Goal: Navigation & Orientation: Find specific page/section

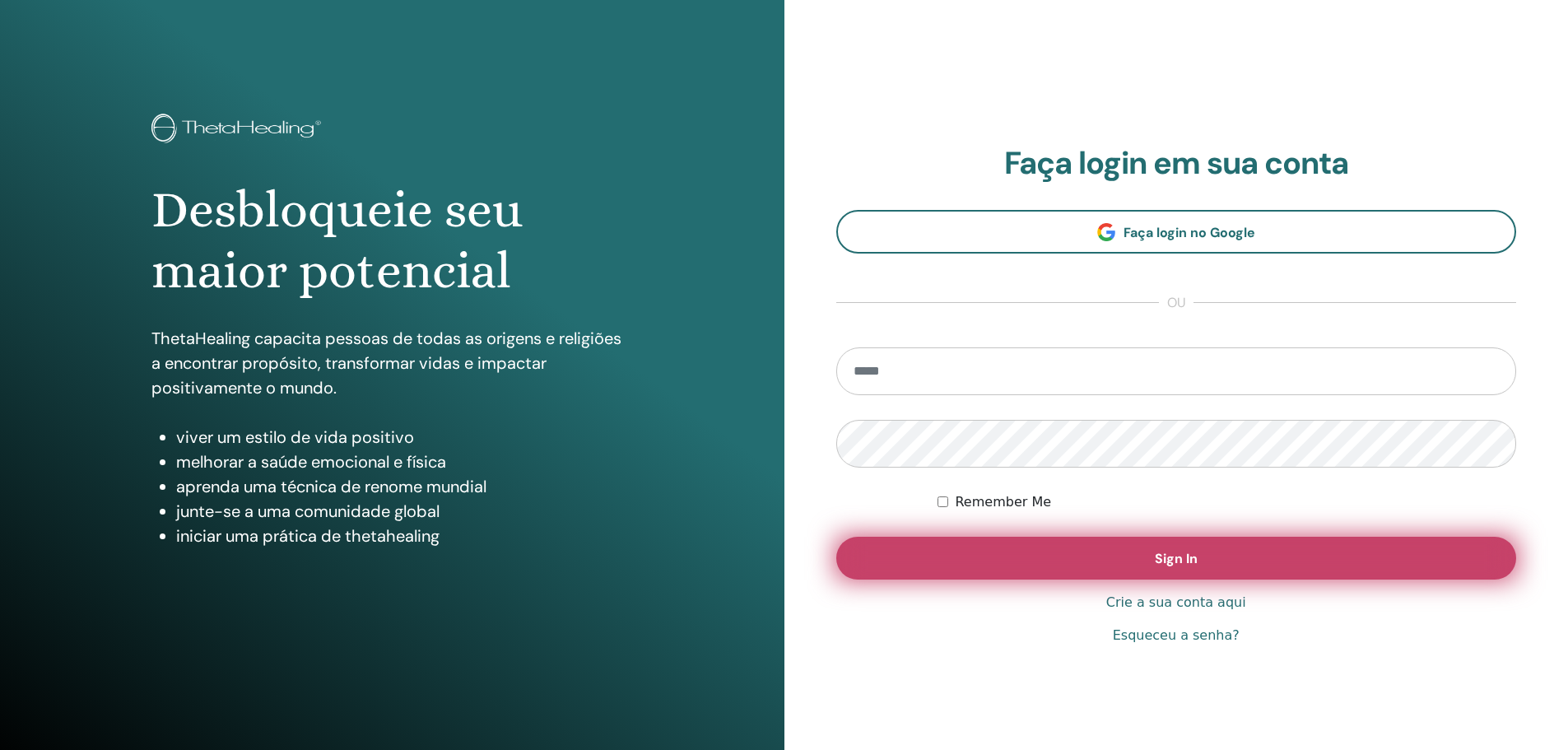
type input "**********"
click at [1151, 542] on button "Sign In" at bounding box center [1176, 558] width 681 height 43
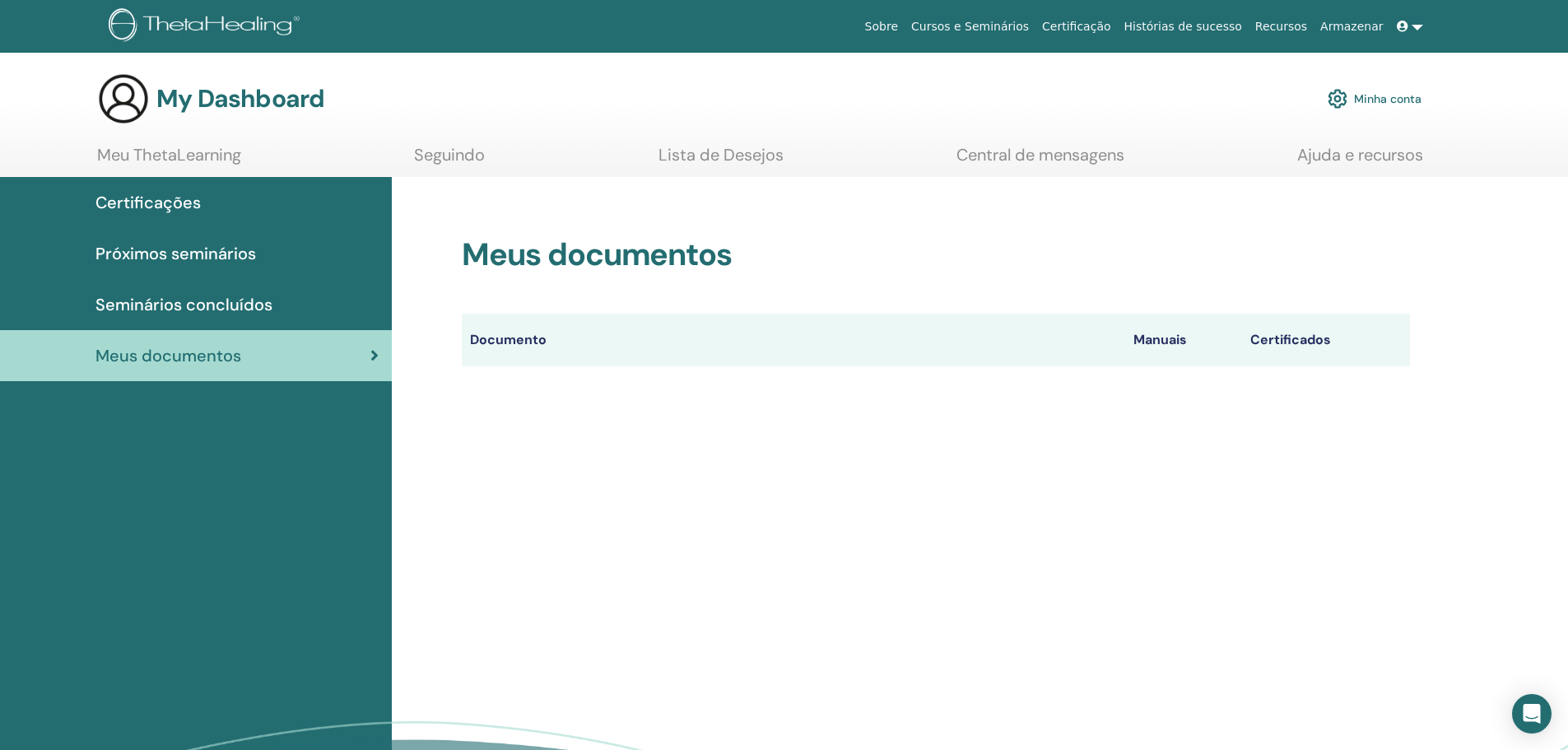
click at [1394, 94] on link "Minha conta" at bounding box center [1375, 99] width 94 height 36
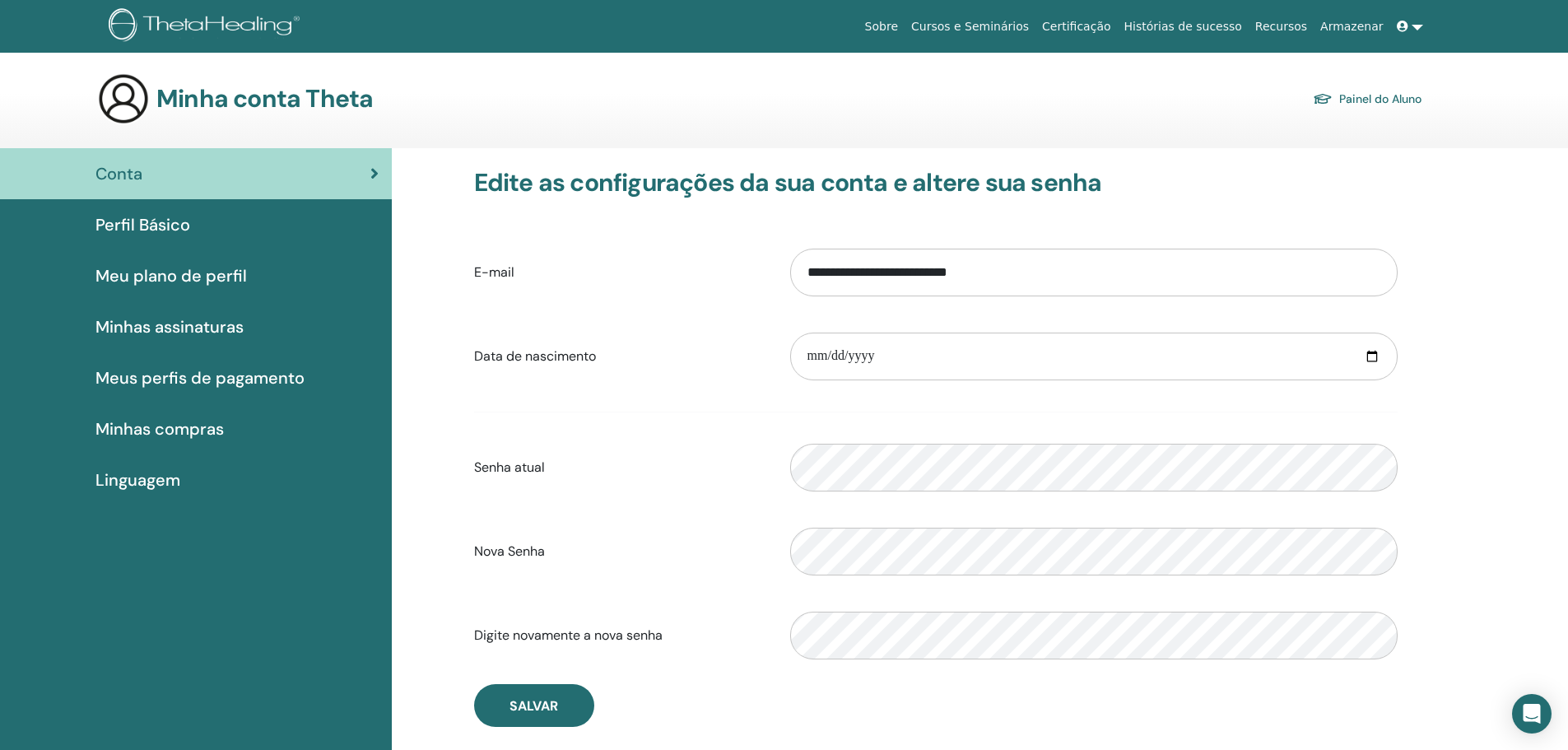
click at [188, 388] on span "Meus perfis de pagamento" at bounding box center [200, 378] width 209 height 25
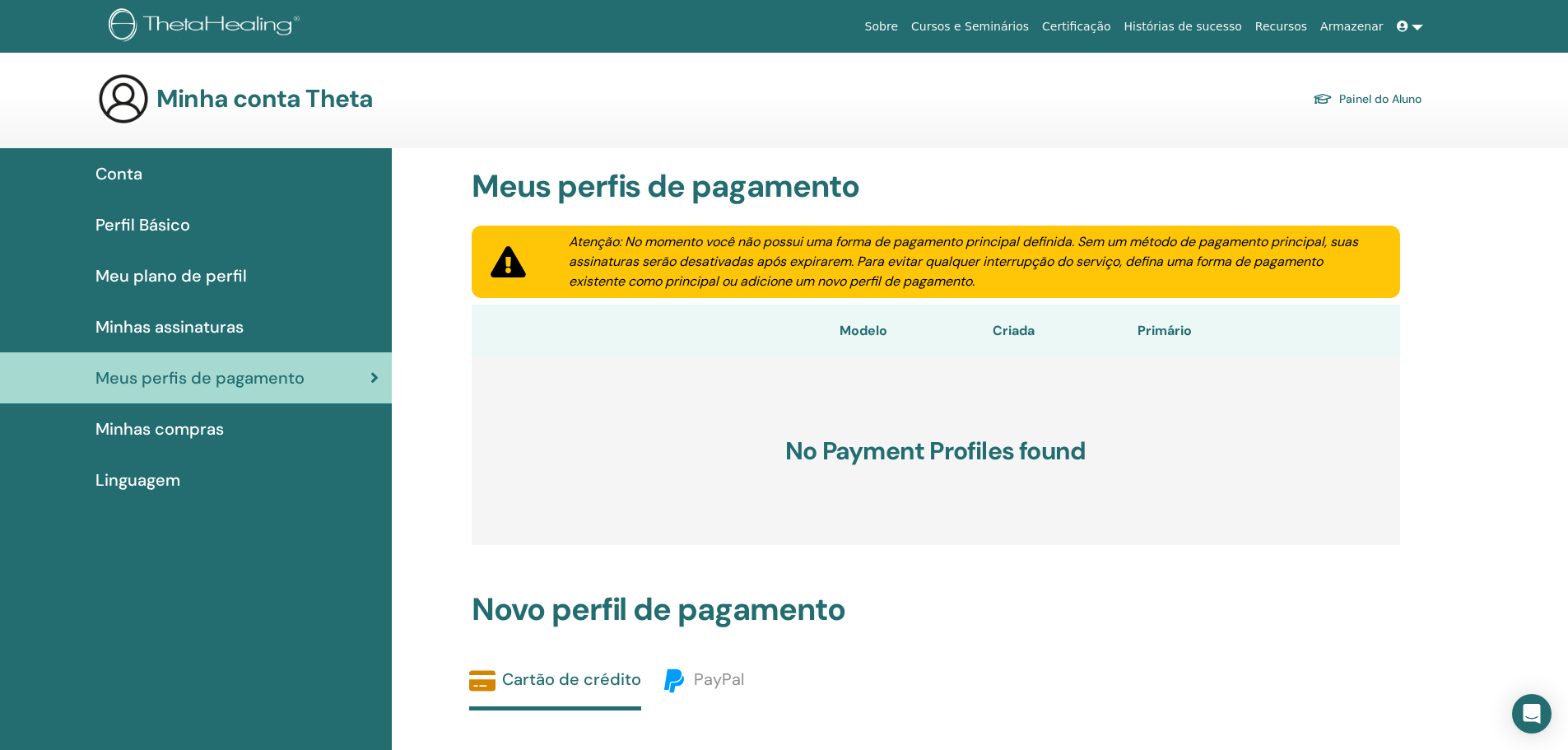
click at [265, 346] on link "Minhas assinaturas" at bounding box center [196, 327] width 392 height 51
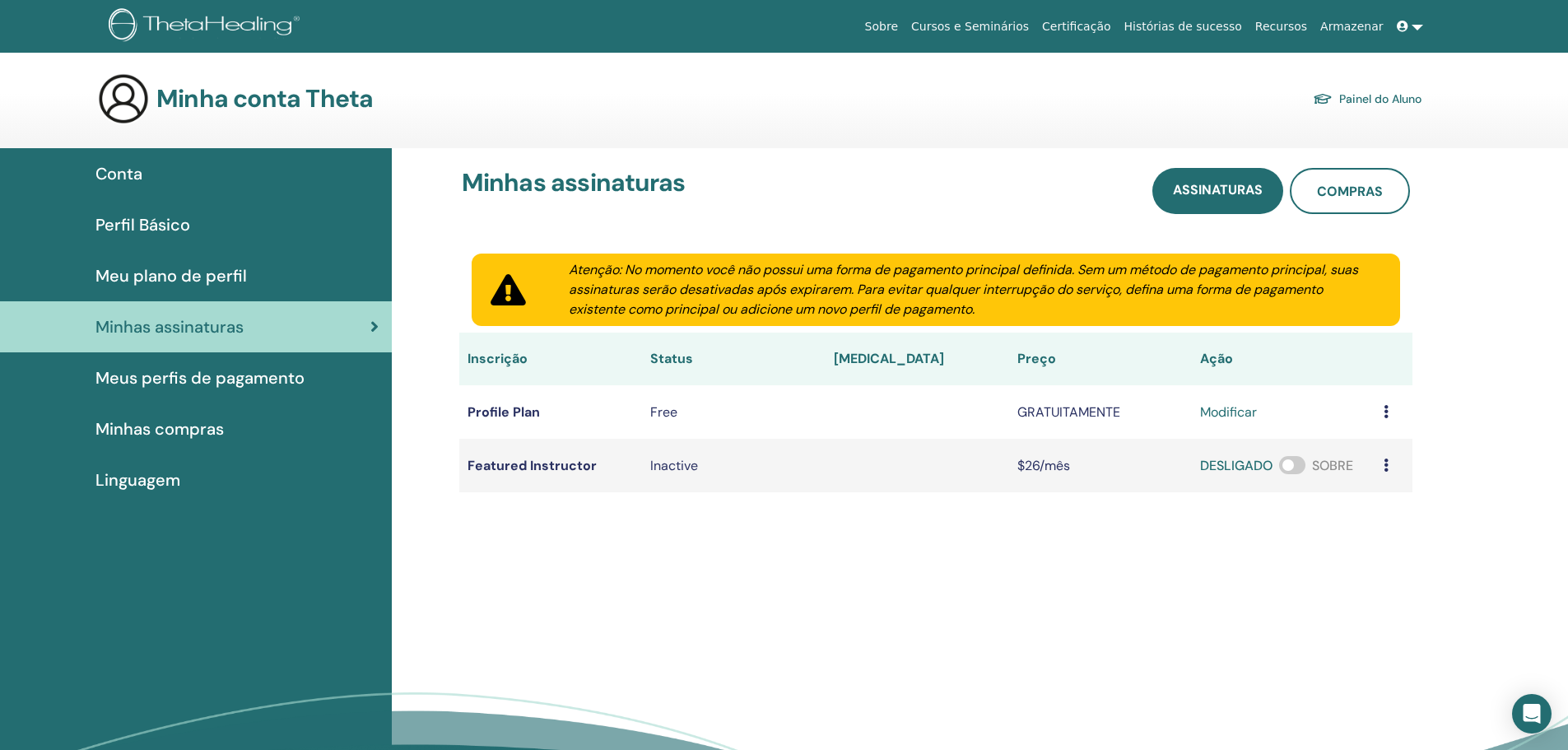
click at [286, 273] on div "Meu plano de perfil" at bounding box center [196, 276] width 365 height 25
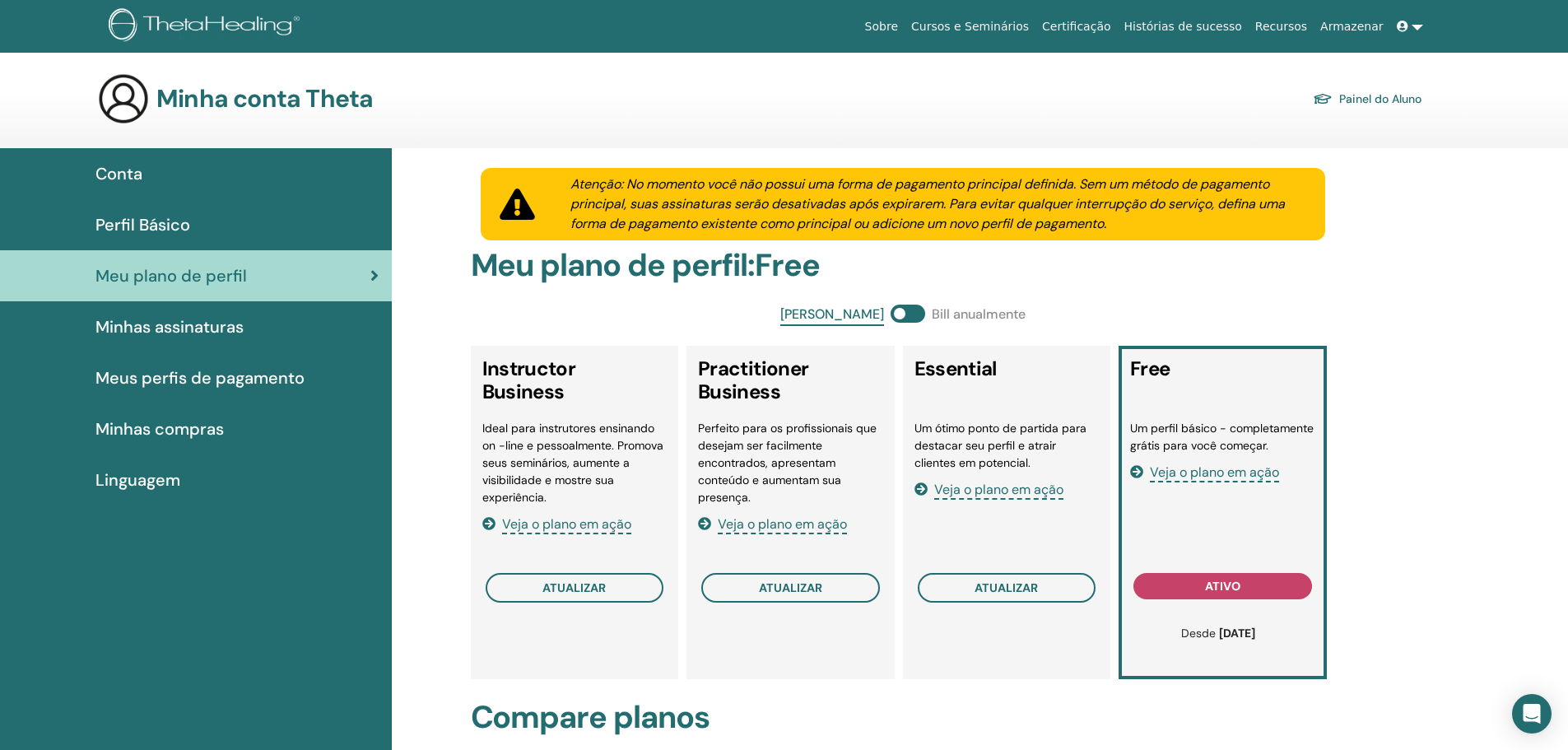
click at [194, 176] on div "Conta" at bounding box center [196, 174] width 365 height 25
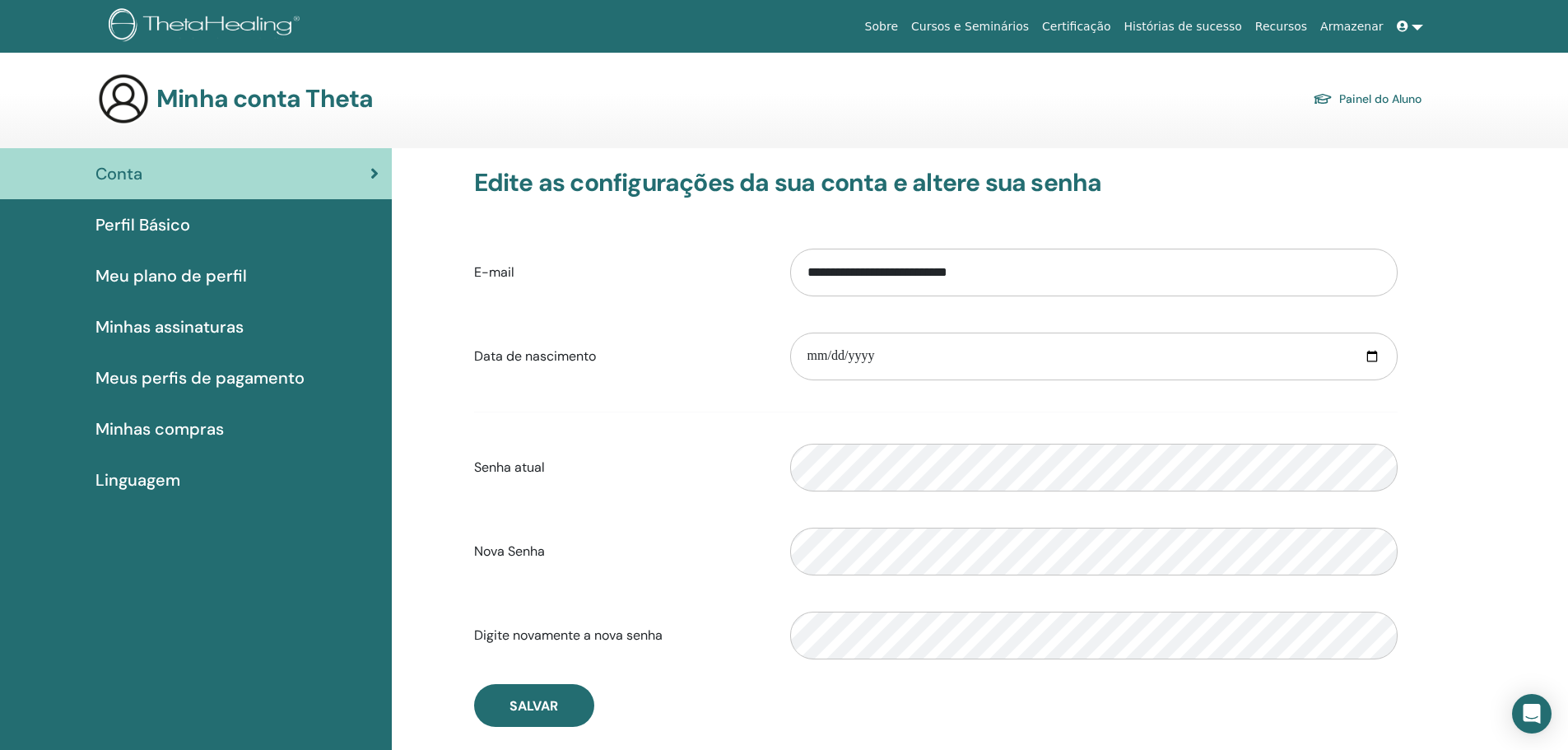
click at [1103, 27] on link "Certificação" at bounding box center [1076, 26] width 81 height 30
